Goal: Task Accomplishment & Management: Use online tool/utility

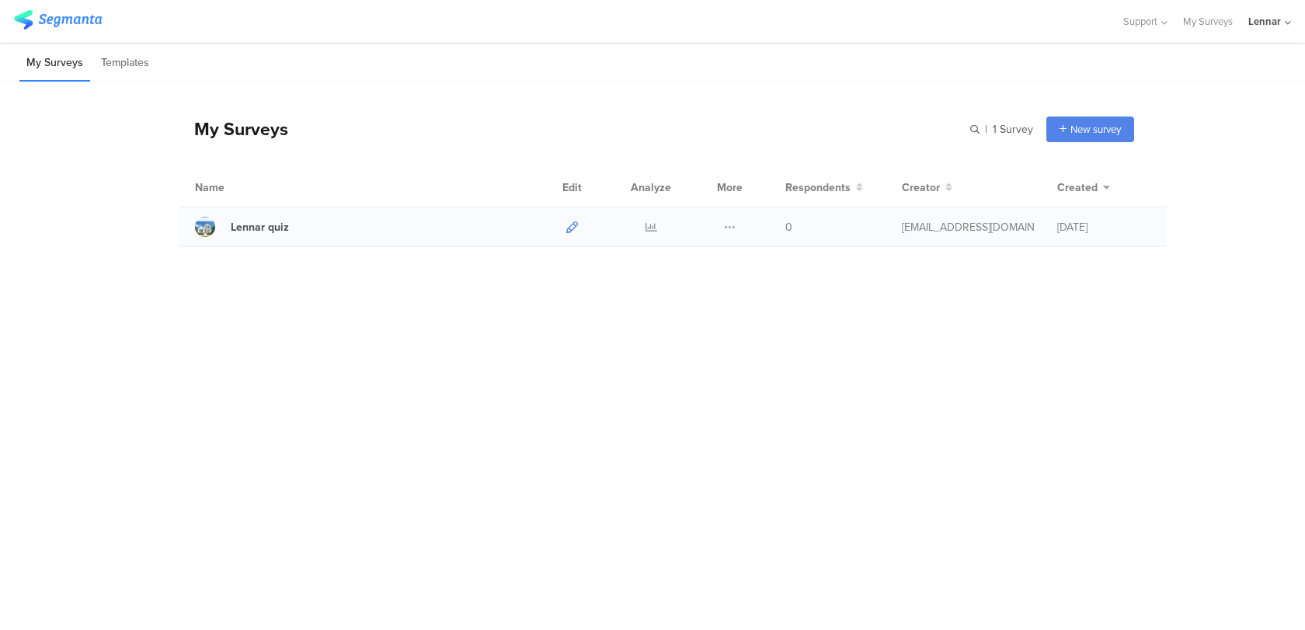
click at [569, 226] on icon at bounding box center [572, 227] width 12 height 12
